Goal: Task Accomplishment & Management: Complete application form

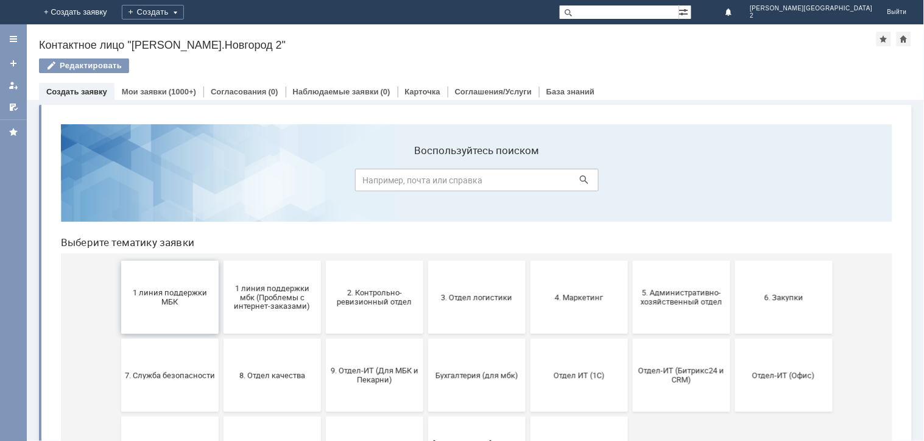
click at [157, 299] on span "1 линия поддержки МБК" at bounding box center [169, 297] width 90 height 18
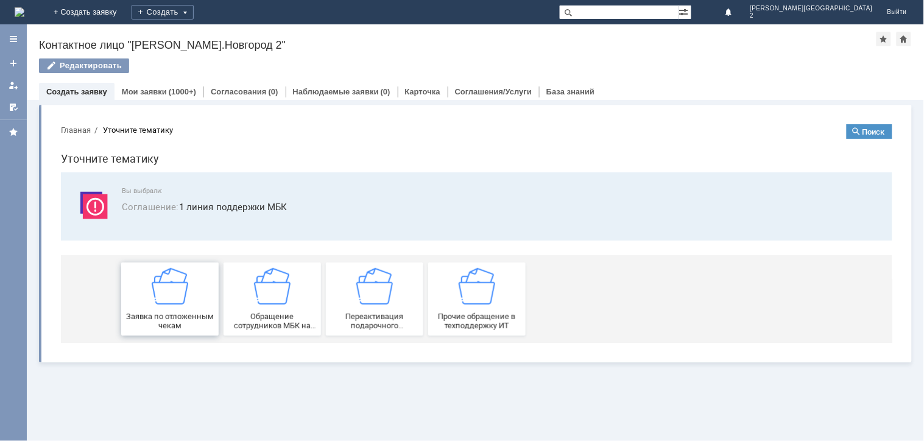
click at [177, 313] on span "Заявка по отложенным чекам" at bounding box center [169, 320] width 90 height 18
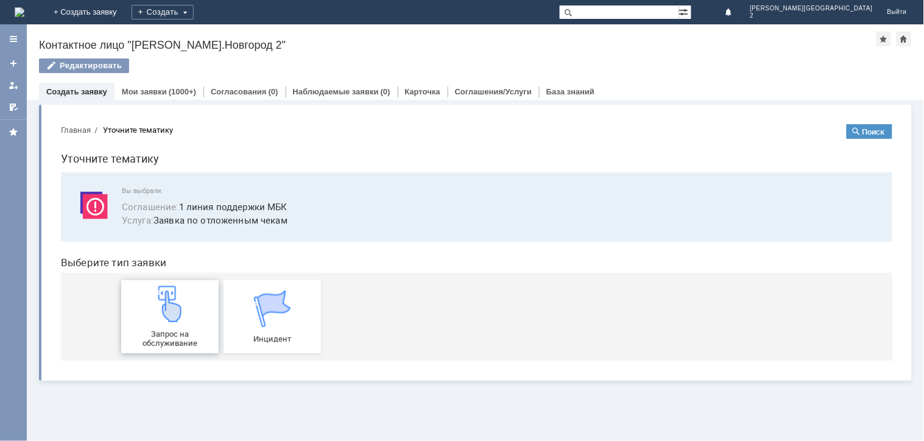
click at [190, 339] on span "Запрос на обслуживание" at bounding box center [169, 338] width 90 height 18
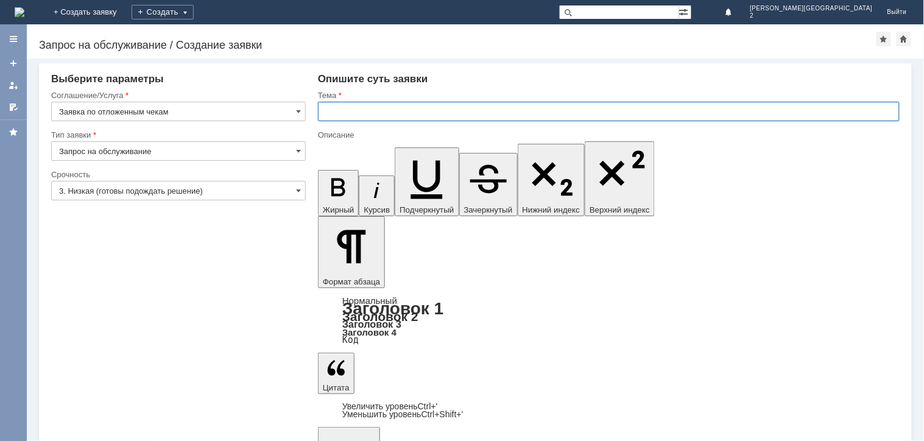
click at [336, 106] on input "text" at bounding box center [609, 112] width 582 height 20
type input "отл чек"
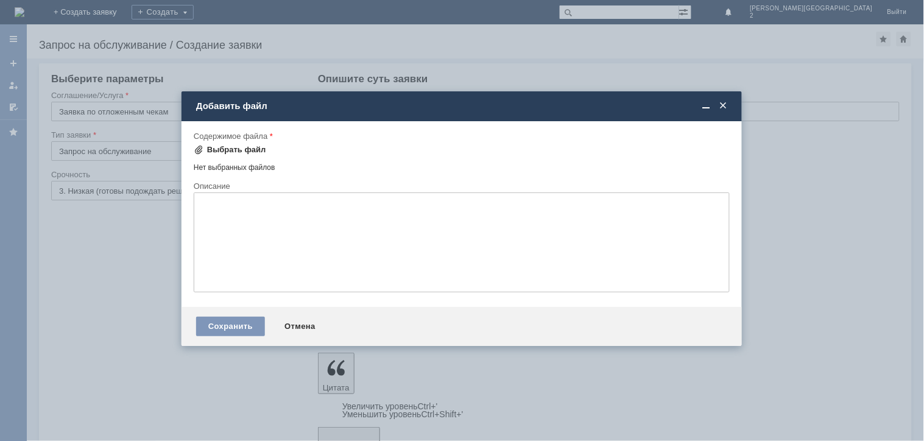
click at [247, 147] on div "Выбрать файл" at bounding box center [236, 150] width 59 height 10
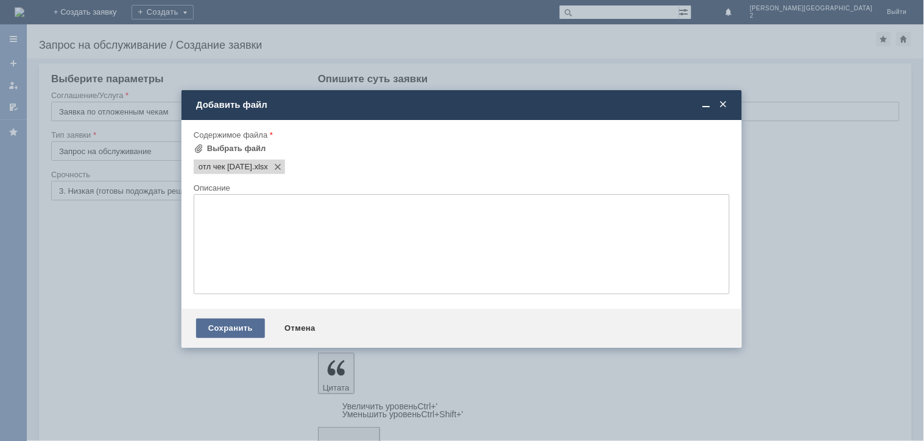
click at [241, 333] on div "Сохранить" at bounding box center [230, 329] width 69 height 20
